Goal: Task Accomplishment & Management: Manage account settings

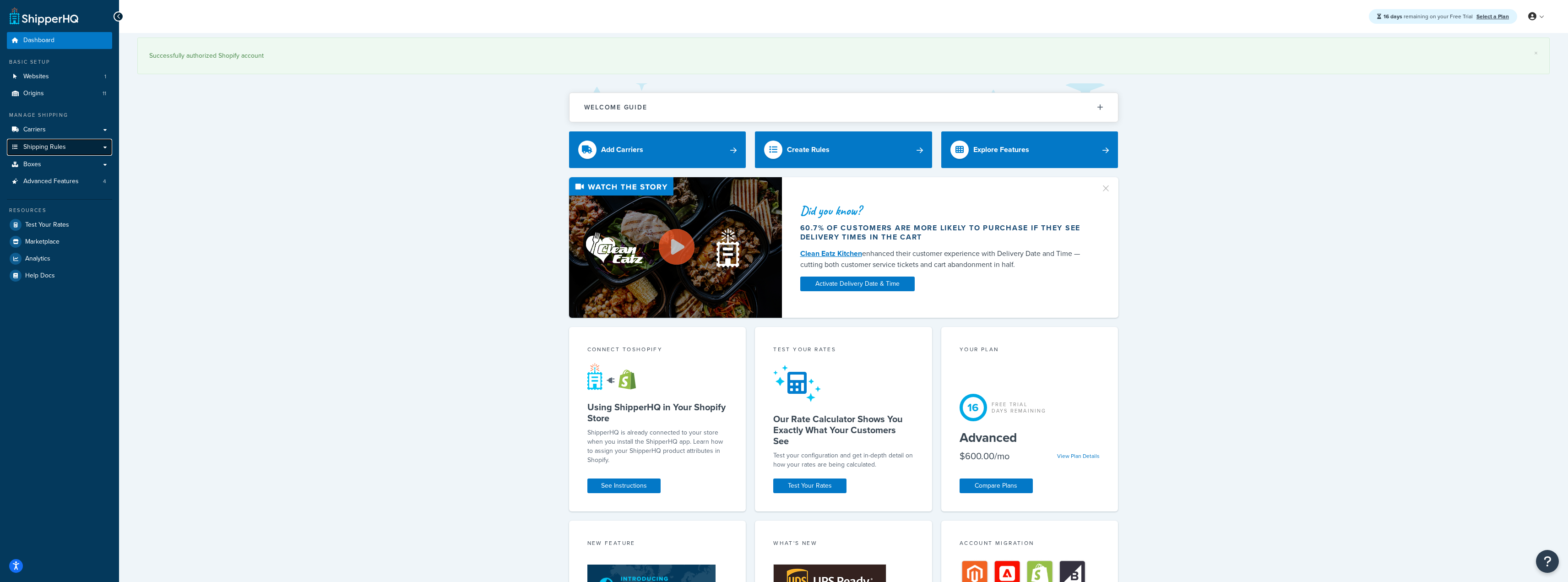
click at [54, 146] on span "Shipping Rules" at bounding box center [45, 147] width 43 height 8
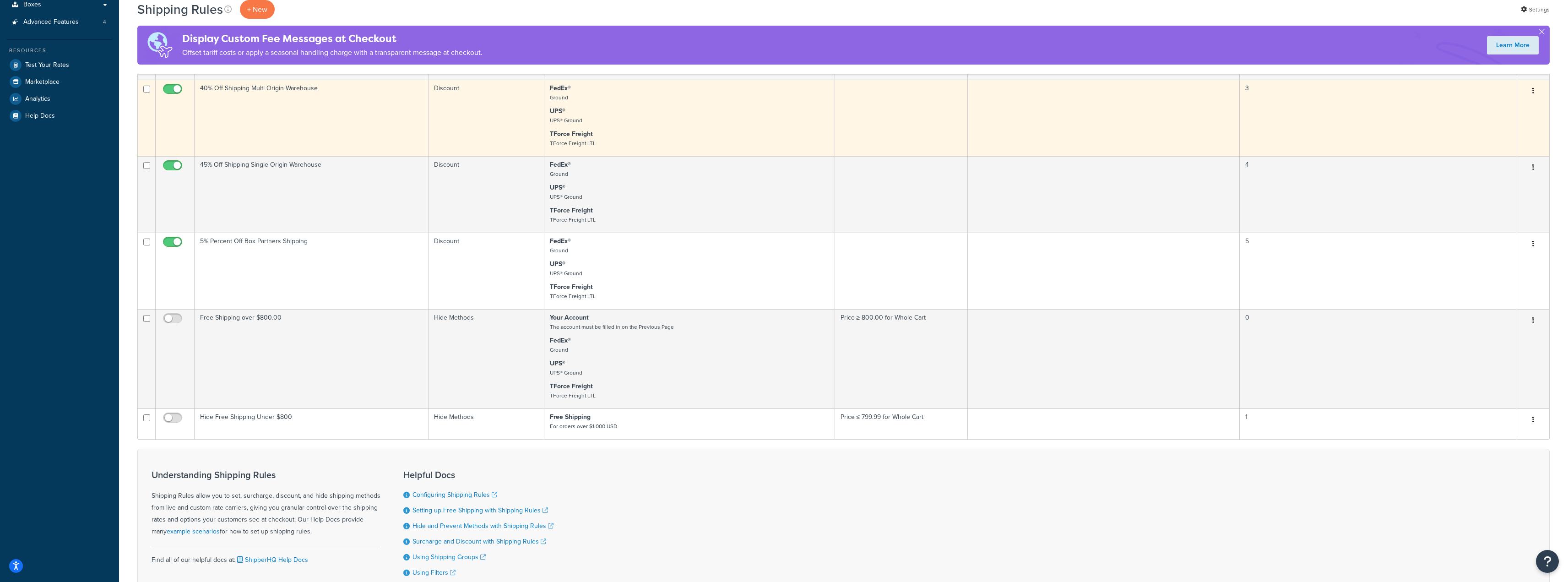
scroll to position [274, 0]
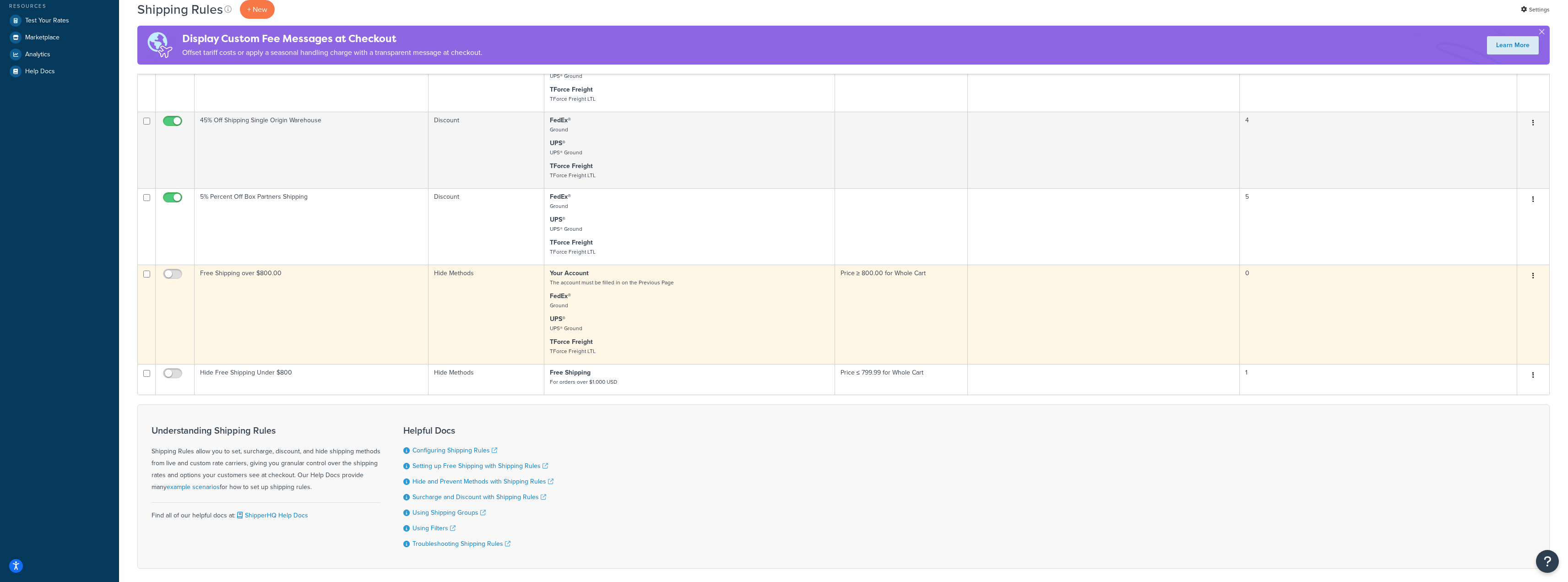
click at [147, 269] on td at bounding box center [146, 314] width 18 height 99
checkbox input "true"
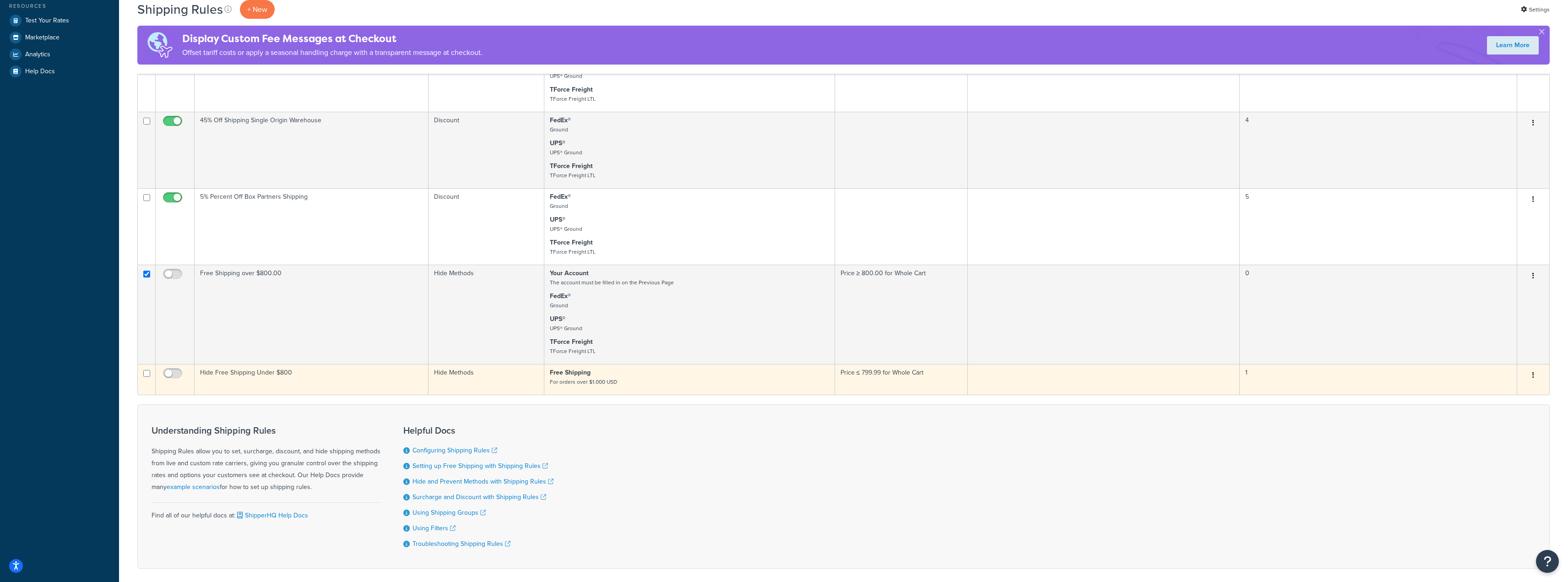
click at [146, 371] on input "checkbox" at bounding box center [146, 373] width 7 height 7
checkbox input "true"
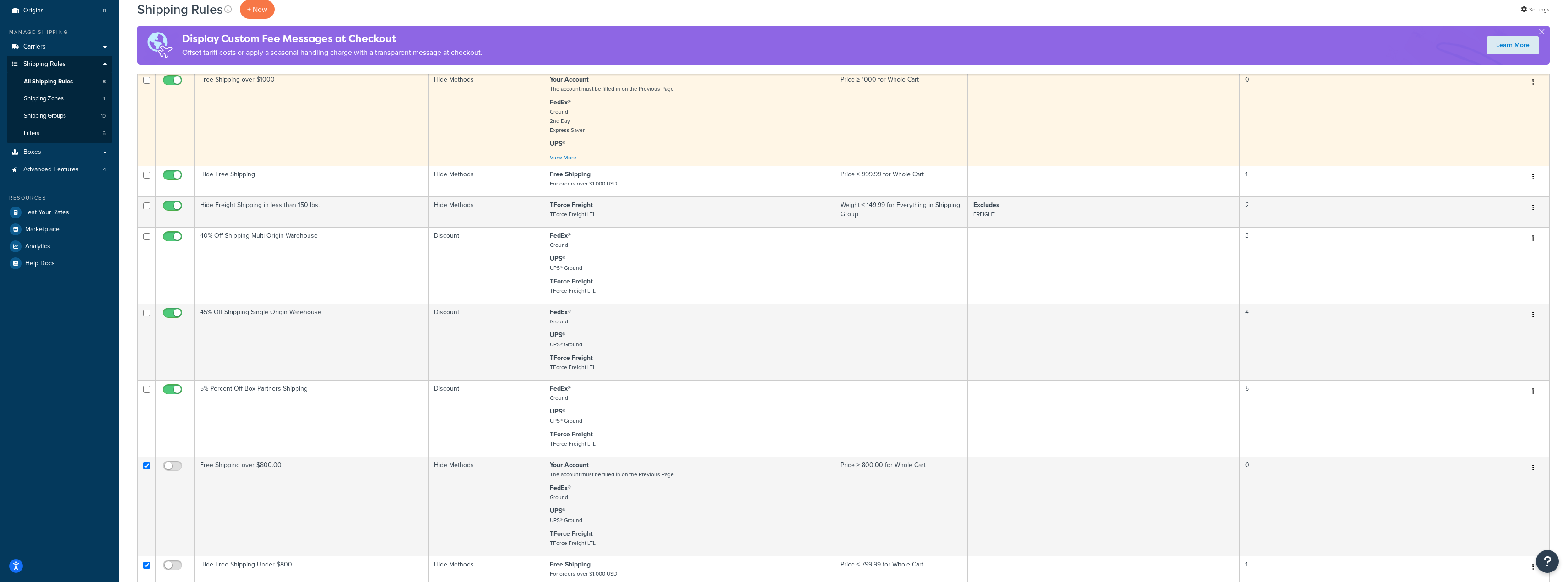
scroll to position [0, 0]
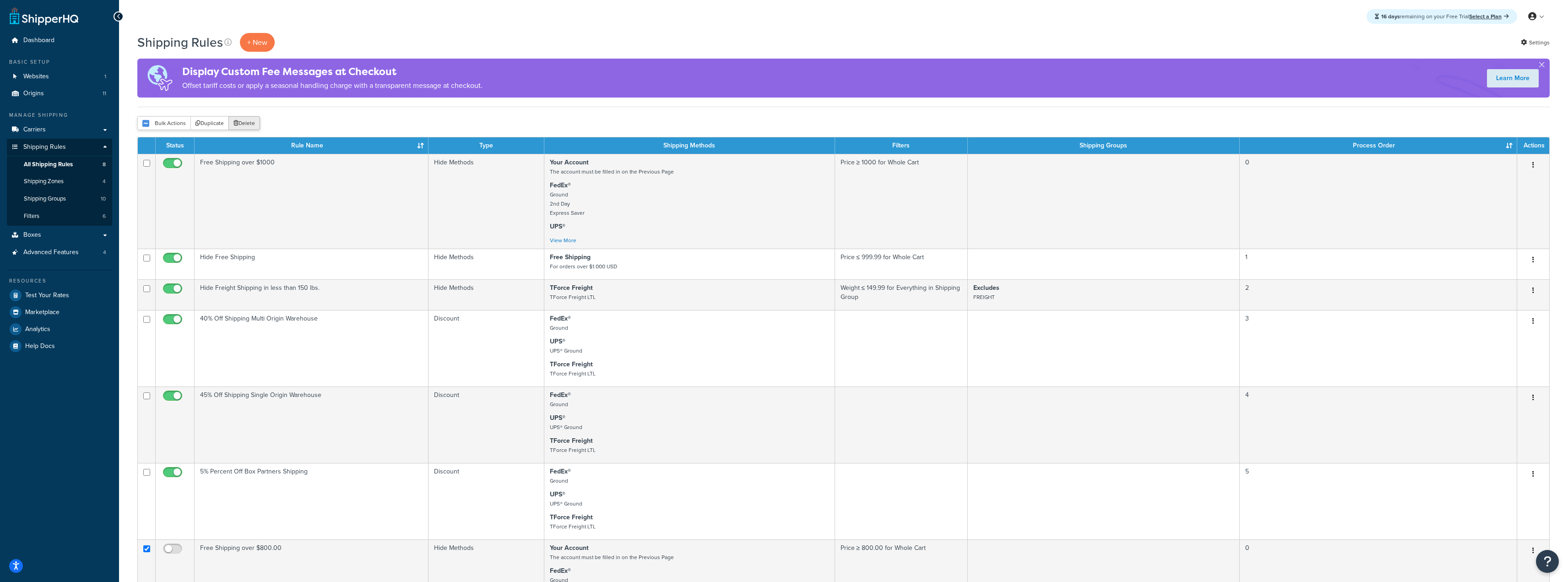
click at [241, 128] on button "Delete" at bounding box center [245, 123] width 32 height 13
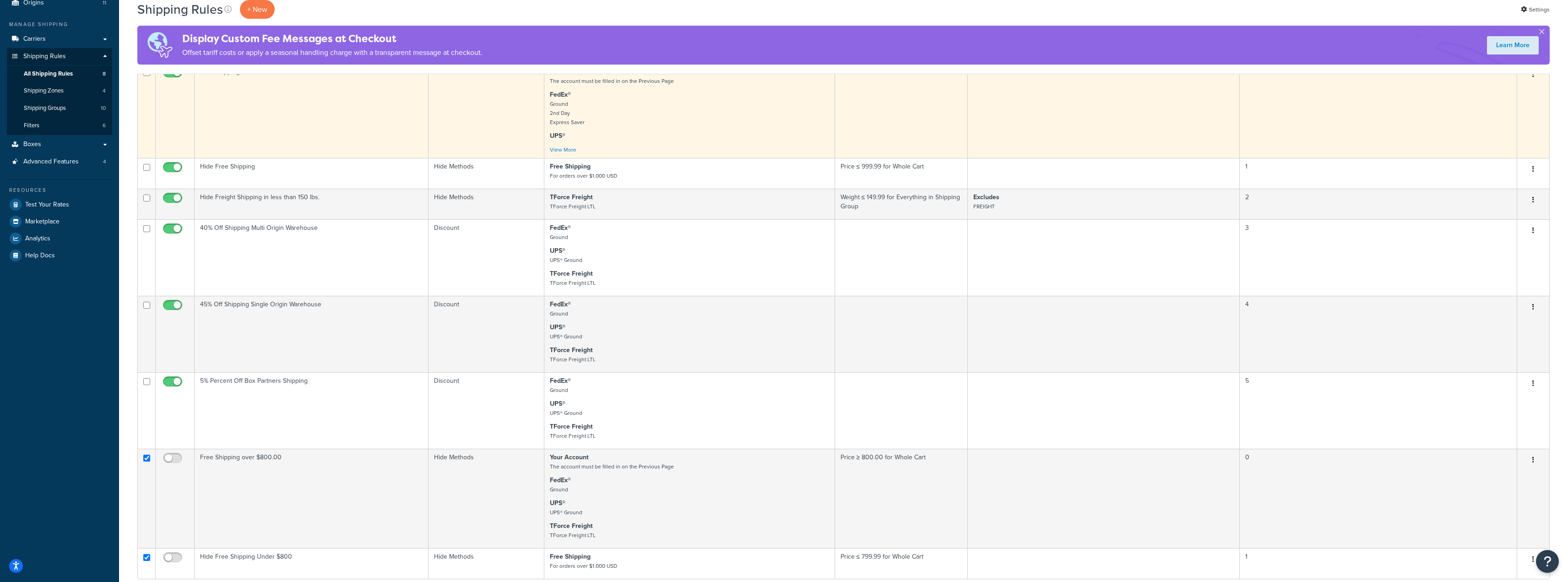
scroll to position [92, 0]
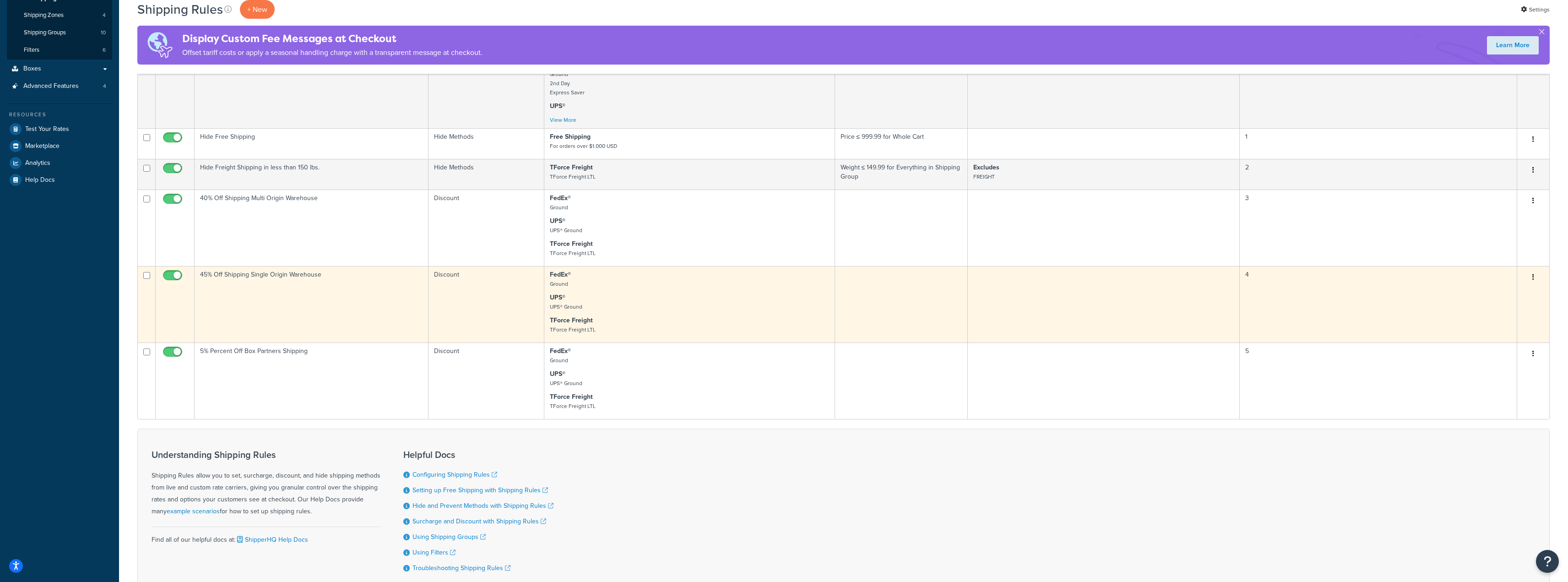
scroll to position [144, 0]
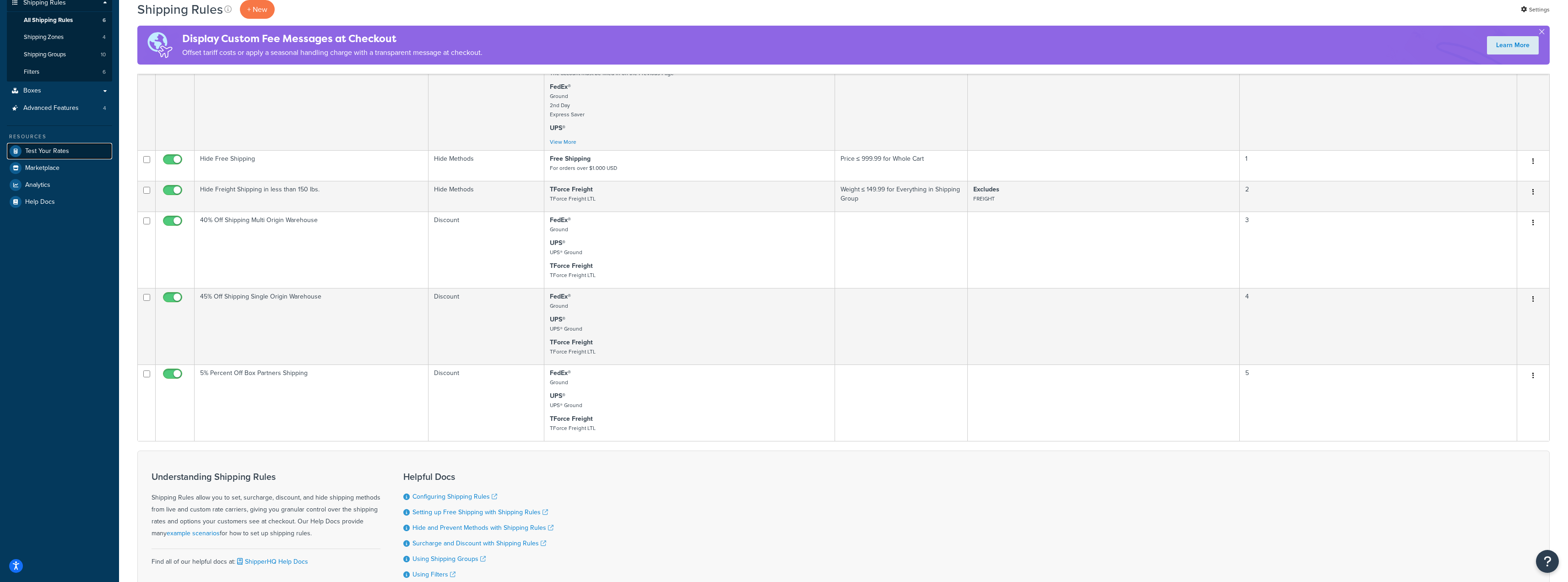
click at [73, 147] on link "Test Your Rates" at bounding box center [59, 151] width 105 height 17
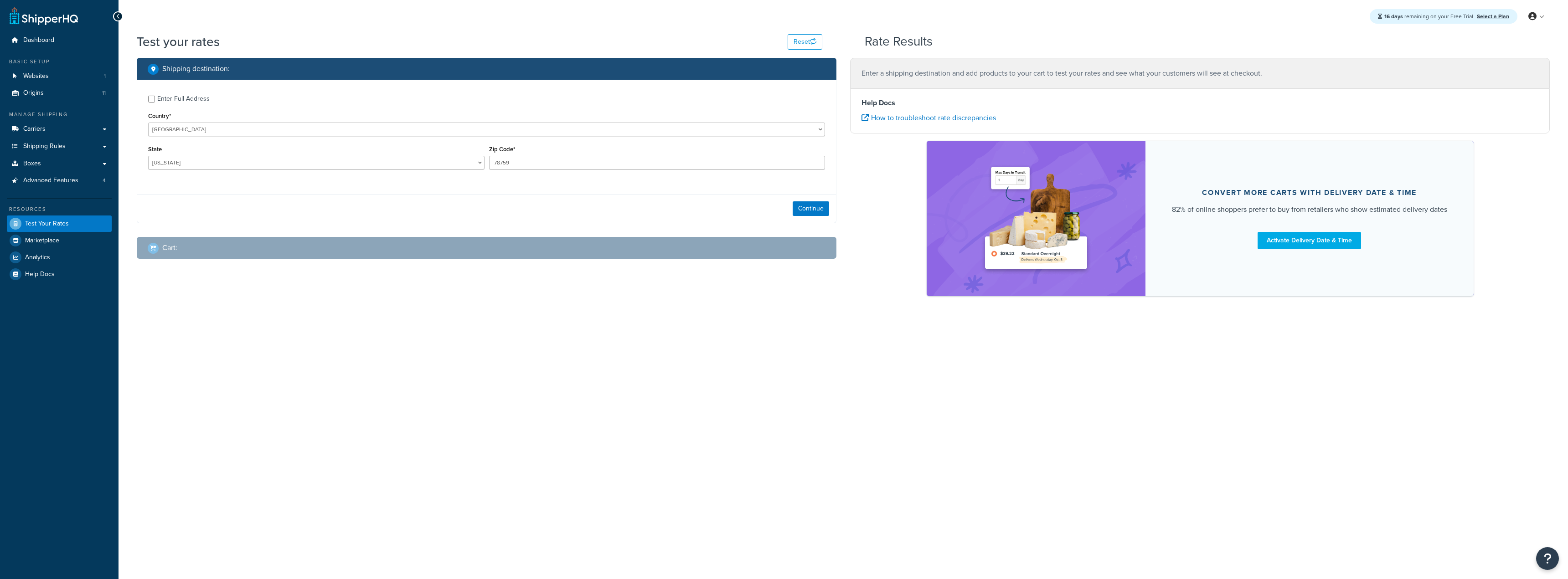
select select "TX"
click at [57, 75] on link "Websites 1" at bounding box center [59, 77] width 105 height 17
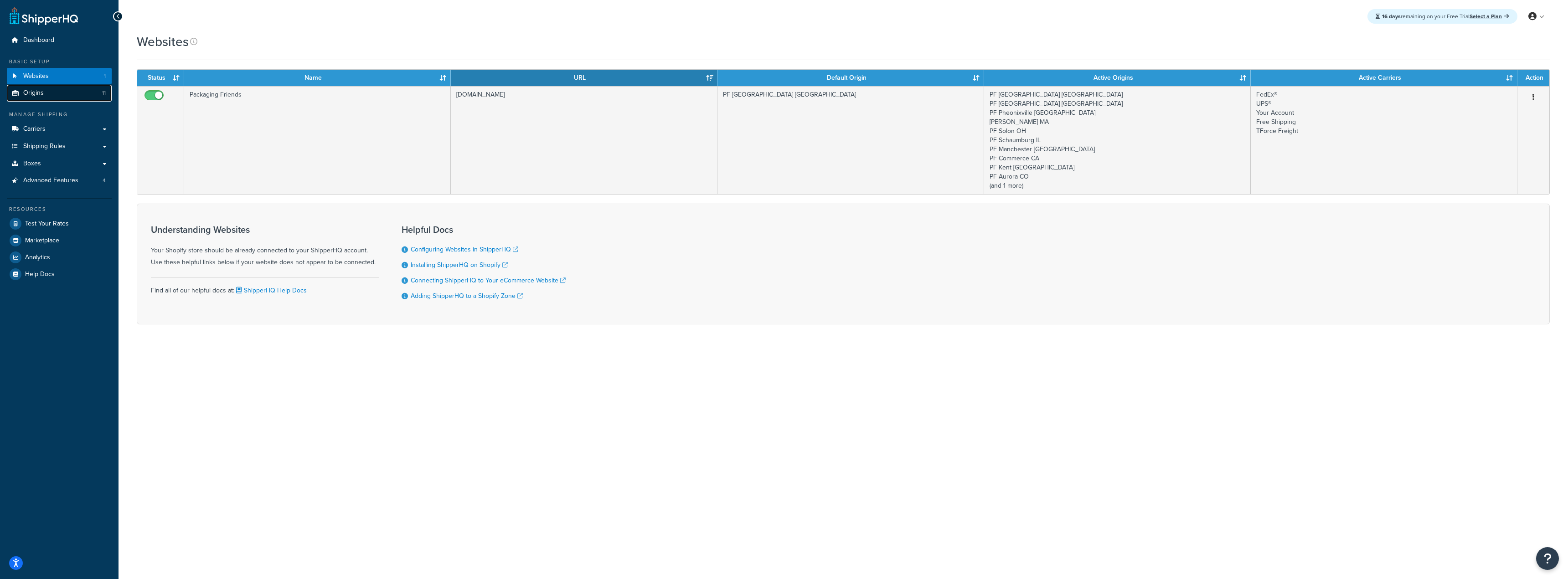
click at [72, 90] on link "Origins 11" at bounding box center [59, 93] width 105 height 17
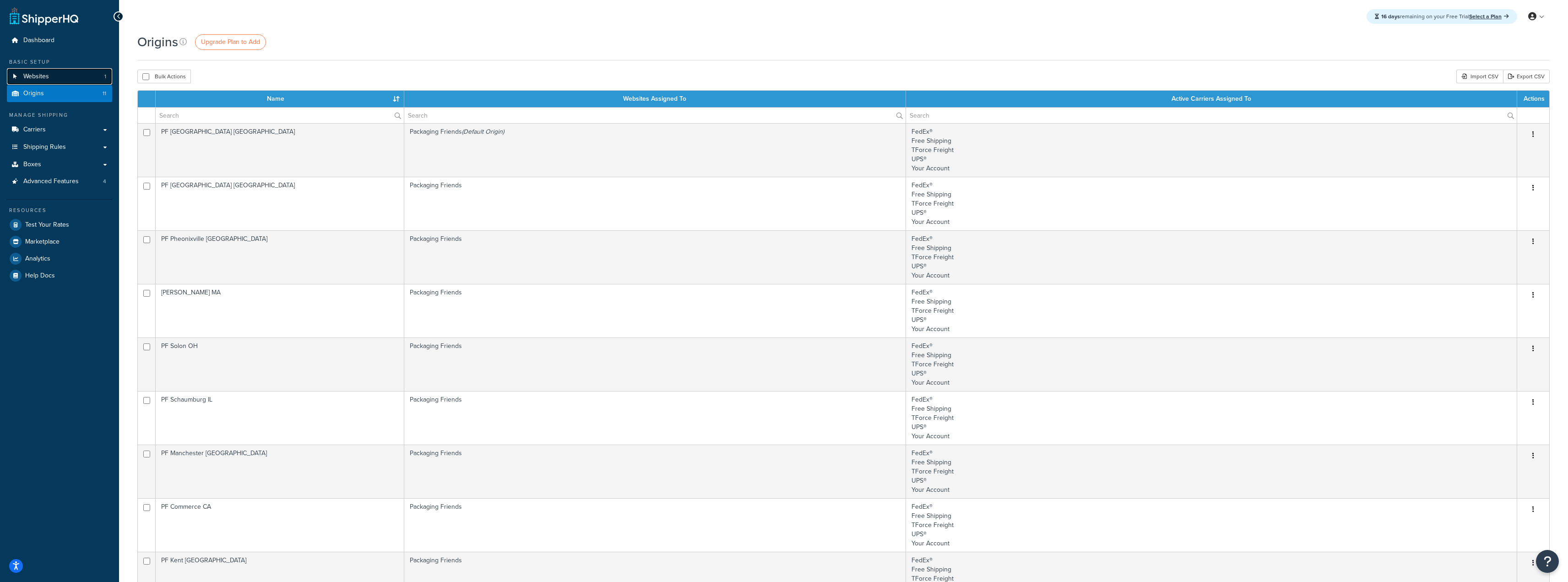
click at [66, 75] on link "Websites 1" at bounding box center [59, 77] width 105 height 17
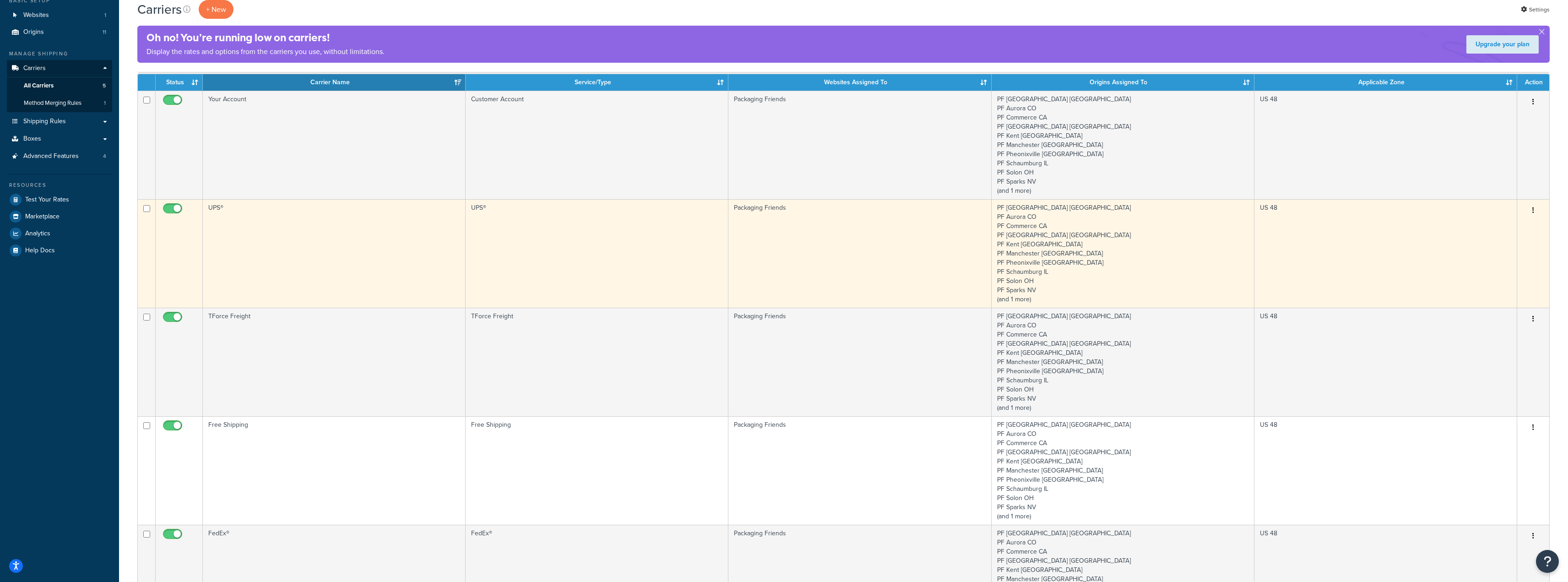
scroll to position [46, 0]
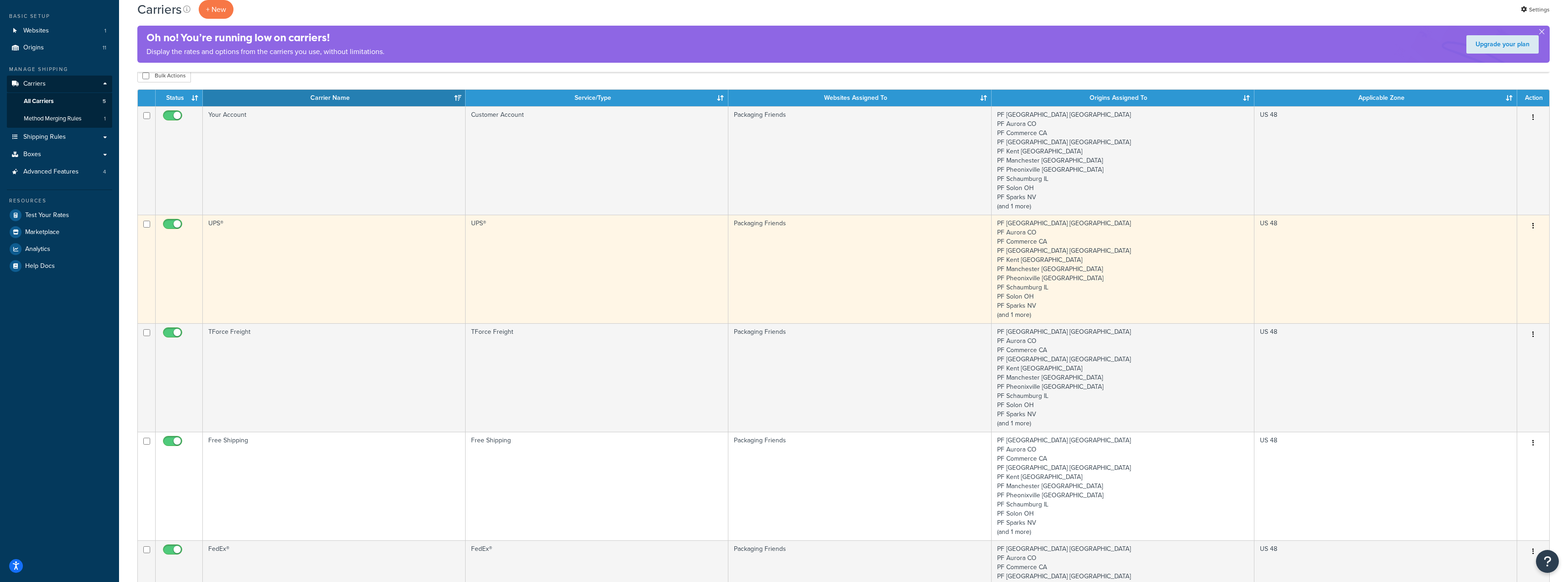
click at [323, 276] on td "UPS®" at bounding box center [334, 268] width 263 height 108
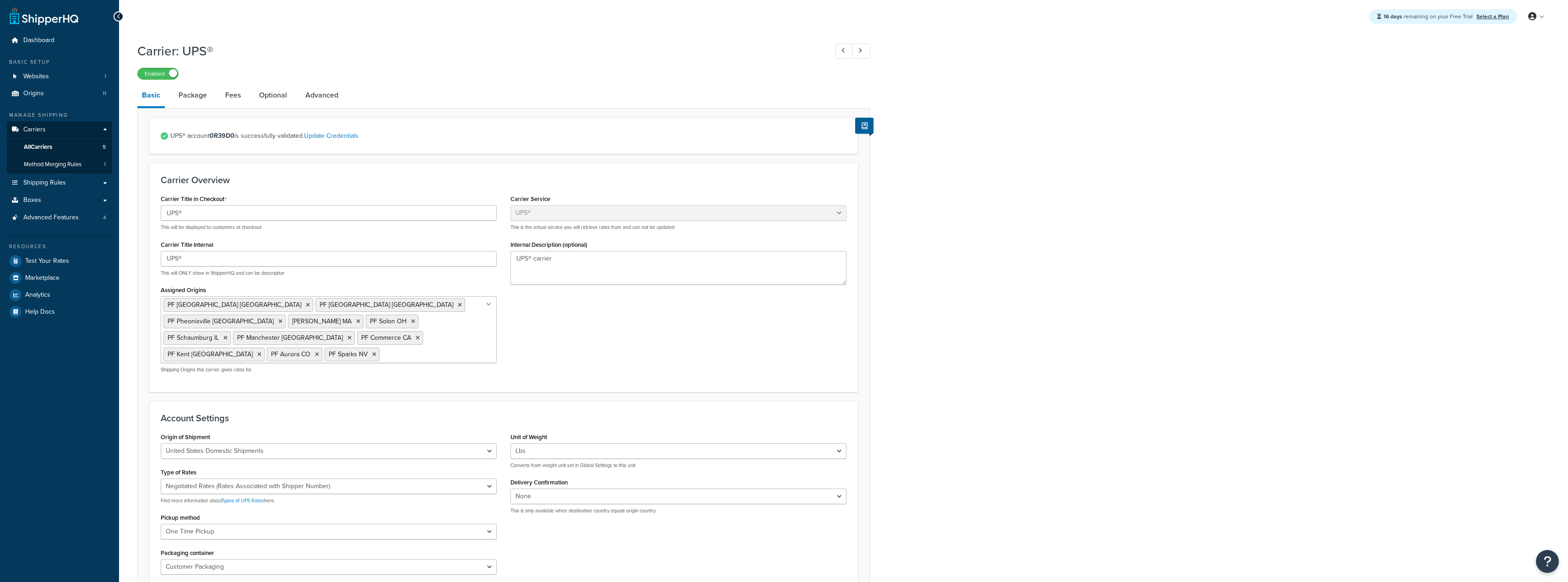
select select "ups"
select select "06"
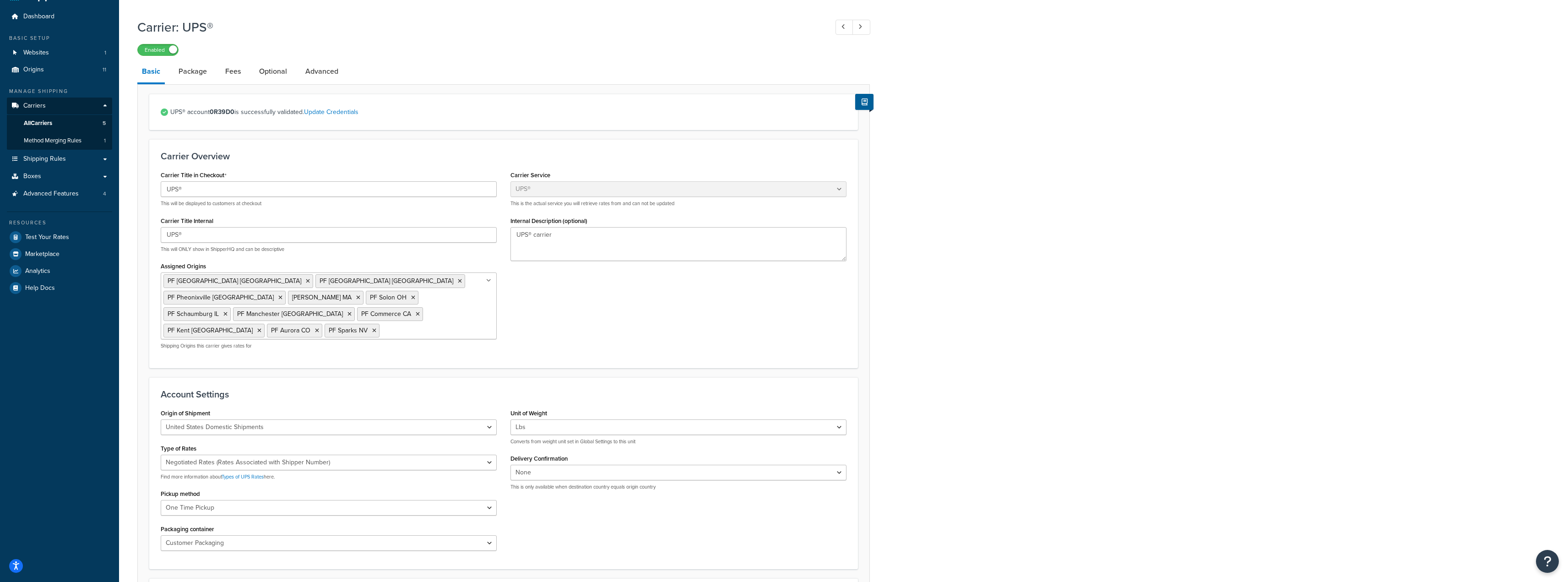
scroll to position [46, 0]
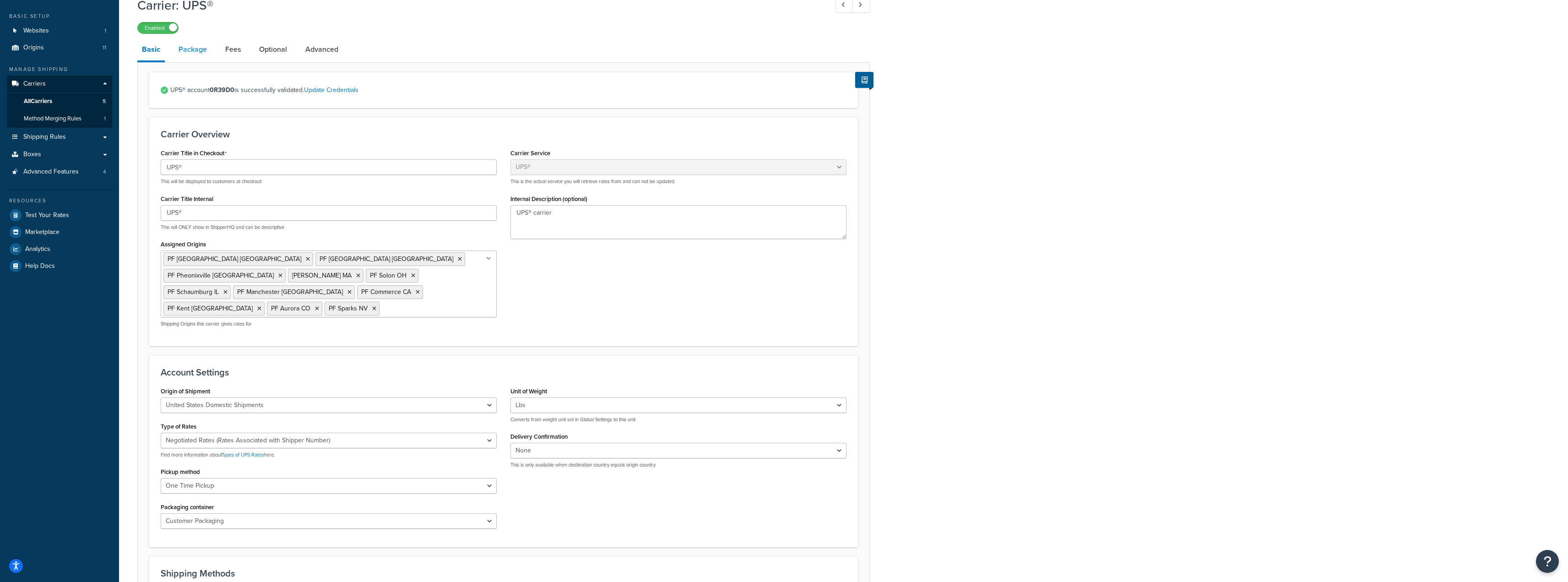
click at [200, 56] on link "Package" at bounding box center [193, 50] width 37 height 22
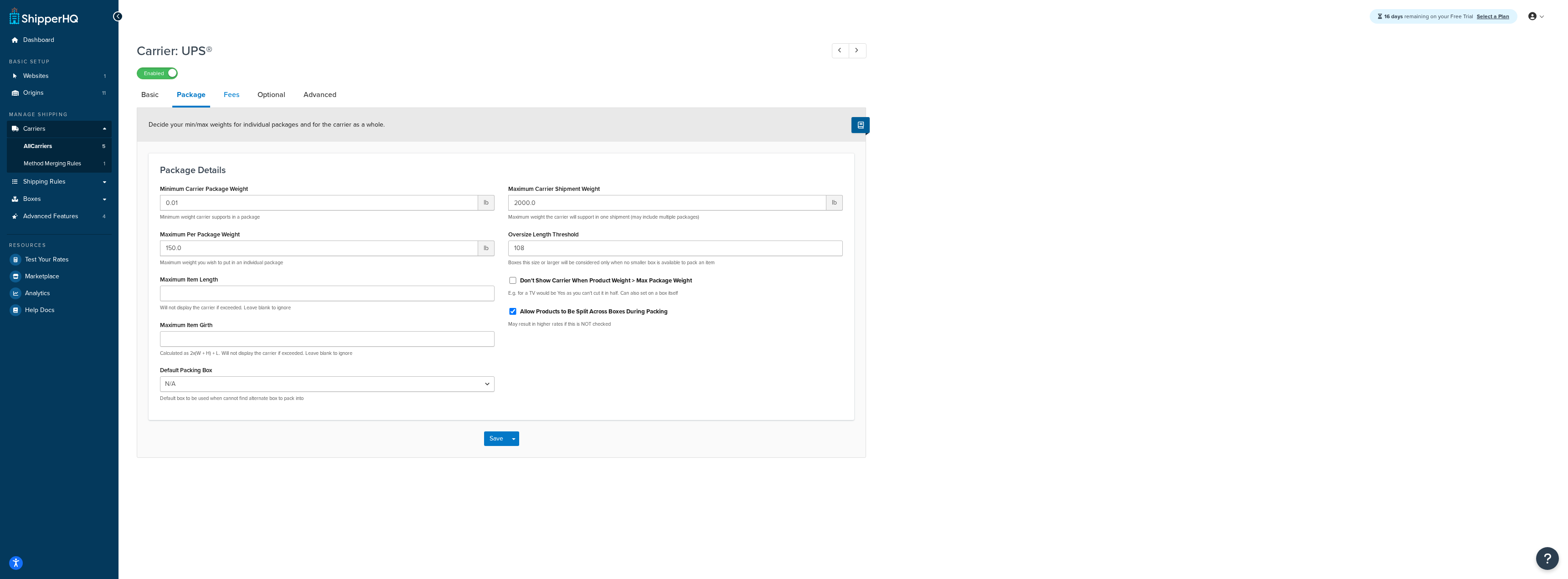
click at [226, 99] on link "Fees" at bounding box center [231, 95] width 24 height 22
select select "AFTER"
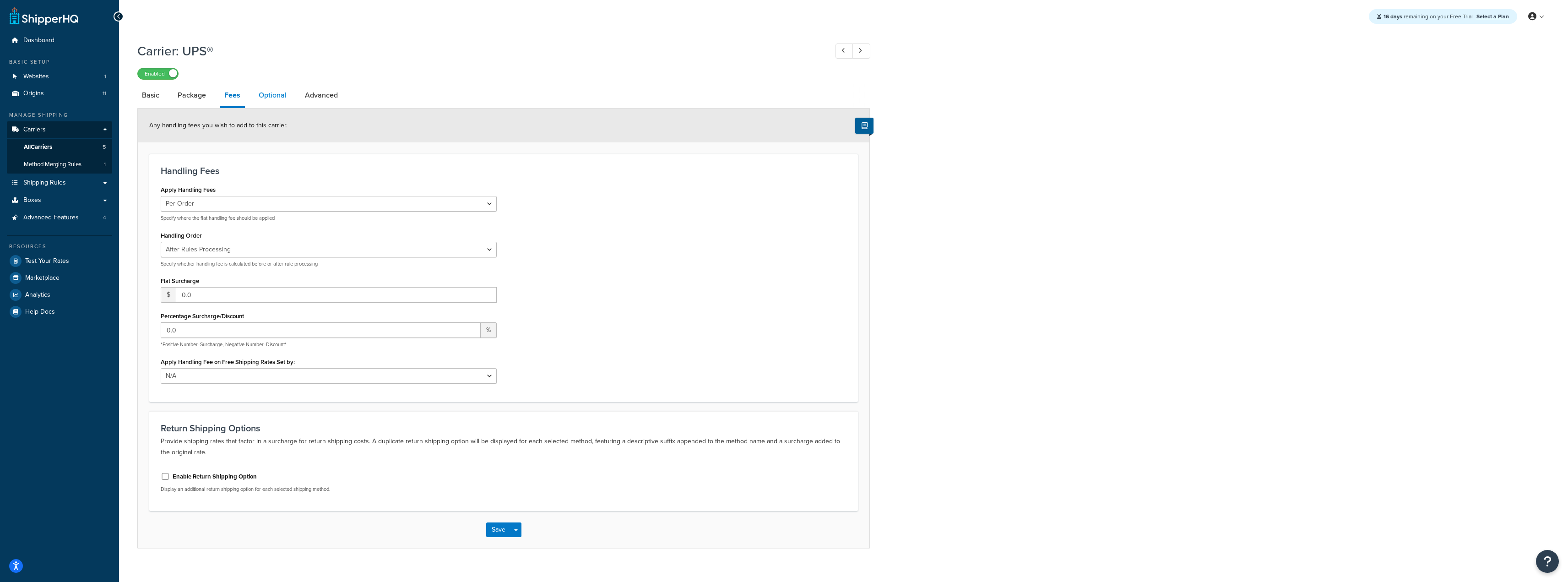
click at [267, 97] on link "Optional" at bounding box center [273, 95] width 37 height 22
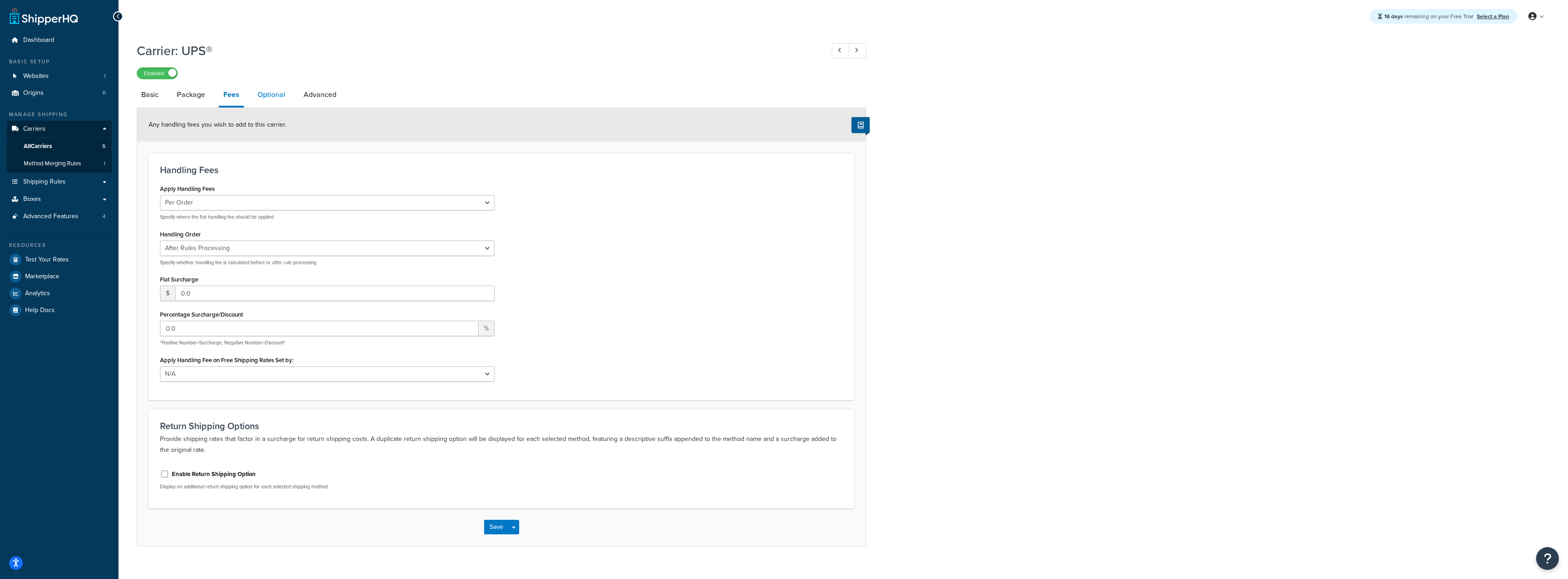
select select "business"
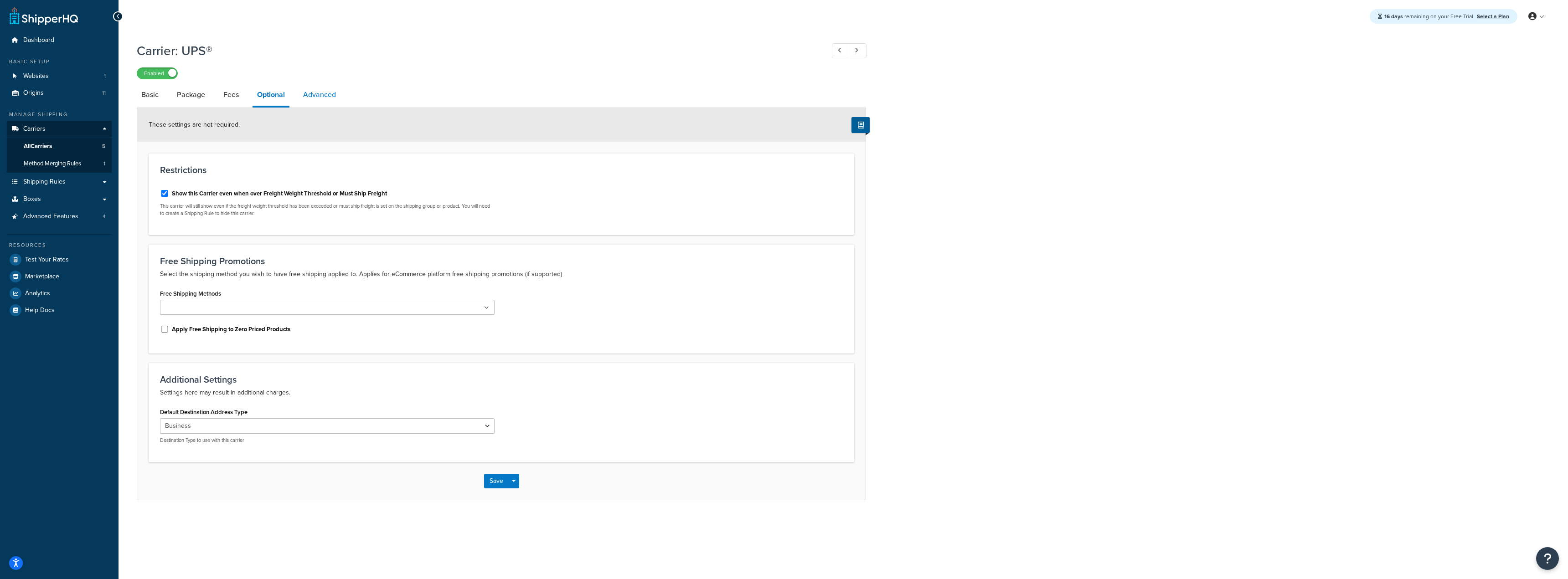
click at [318, 103] on link "Advanced" at bounding box center [319, 95] width 42 height 22
select select "false"
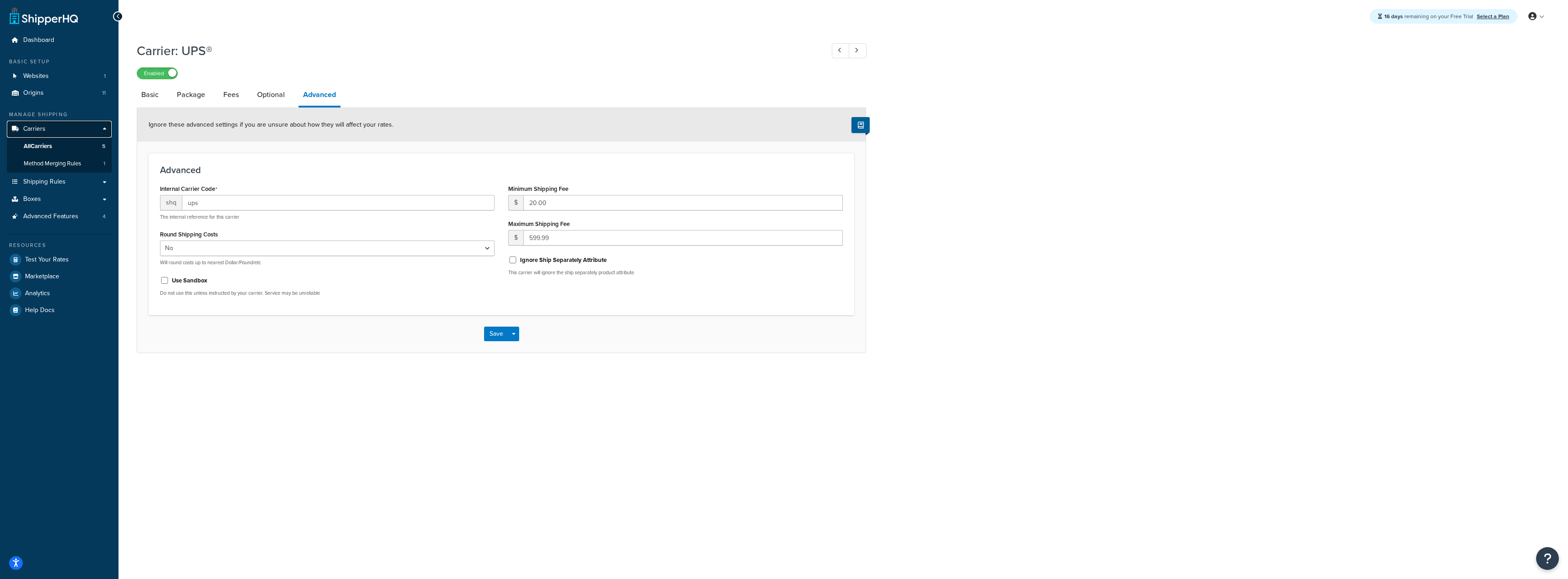
click at [79, 133] on link "Carriers" at bounding box center [59, 129] width 105 height 17
